Goal: Information Seeking & Learning: Learn about a topic

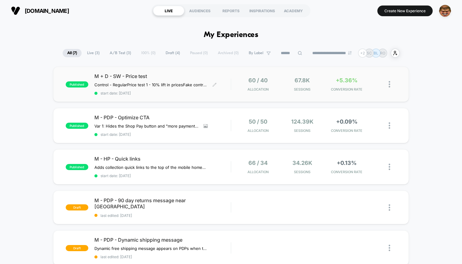
click at [164, 90] on div "M + D - SW - Price test Control - Regular Price test 1 - 10% lift in prices Fak…" at bounding box center [162, 84] width 136 height 22
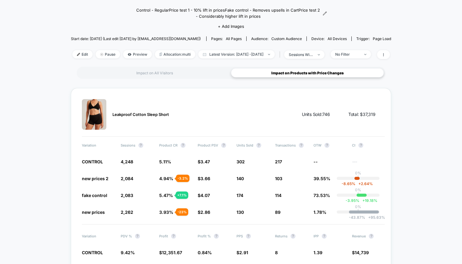
scroll to position [47, 0]
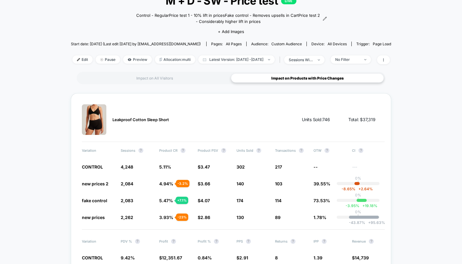
click at [174, 72] on div "Impact on All Visitors Impact on Products with Price Changes" at bounding box center [231, 78] width 309 height 12
click at [173, 74] on div "Impact on All Visitors" at bounding box center [154, 77] width 153 height 9
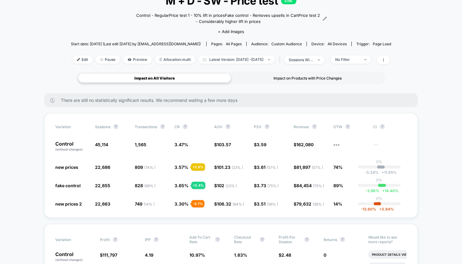
click at [287, 76] on div "Impact on Products with Price Changes" at bounding box center [307, 77] width 153 height 9
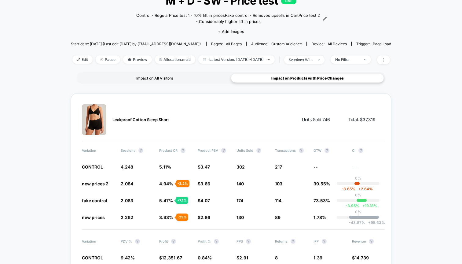
click at [163, 80] on div "Impact on All Visitors" at bounding box center [154, 77] width 153 height 9
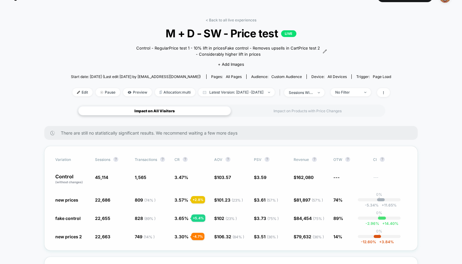
scroll to position [0, 0]
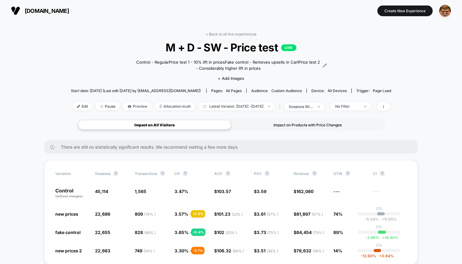
click at [295, 127] on div "Impact on Products with Price Changes" at bounding box center [307, 124] width 153 height 9
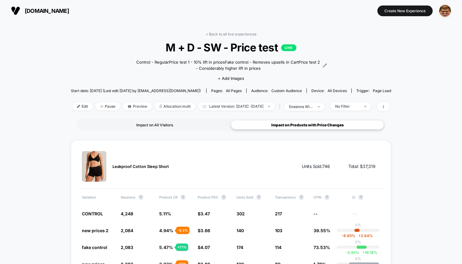
click at [157, 122] on div "Impact on All Visitors" at bounding box center [154, 124] width 153 height 9
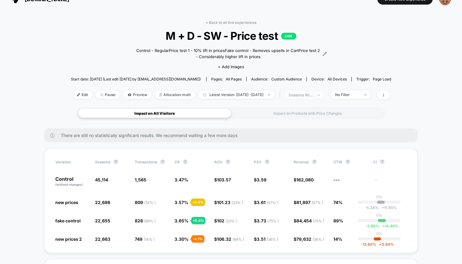
scroll to position [32, 0]
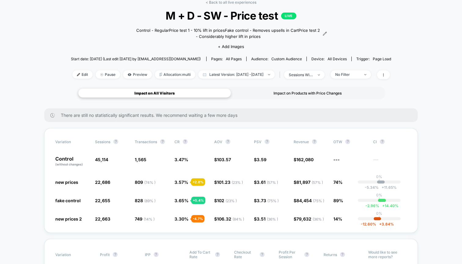
click at [292, 91] on div "Impact on Products with Price Changes" at bounding box center [307, 92] width 153 height 9
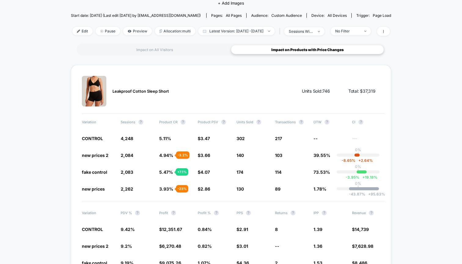
scroll to position [72, 0]
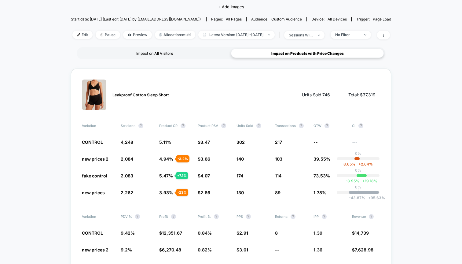
click at [184, 54] on div "Impact on All Visitors" at bounding box center [154, 53] width 153 height 9
